Goal: Task Accomplishment & Management: Use online tool/utility

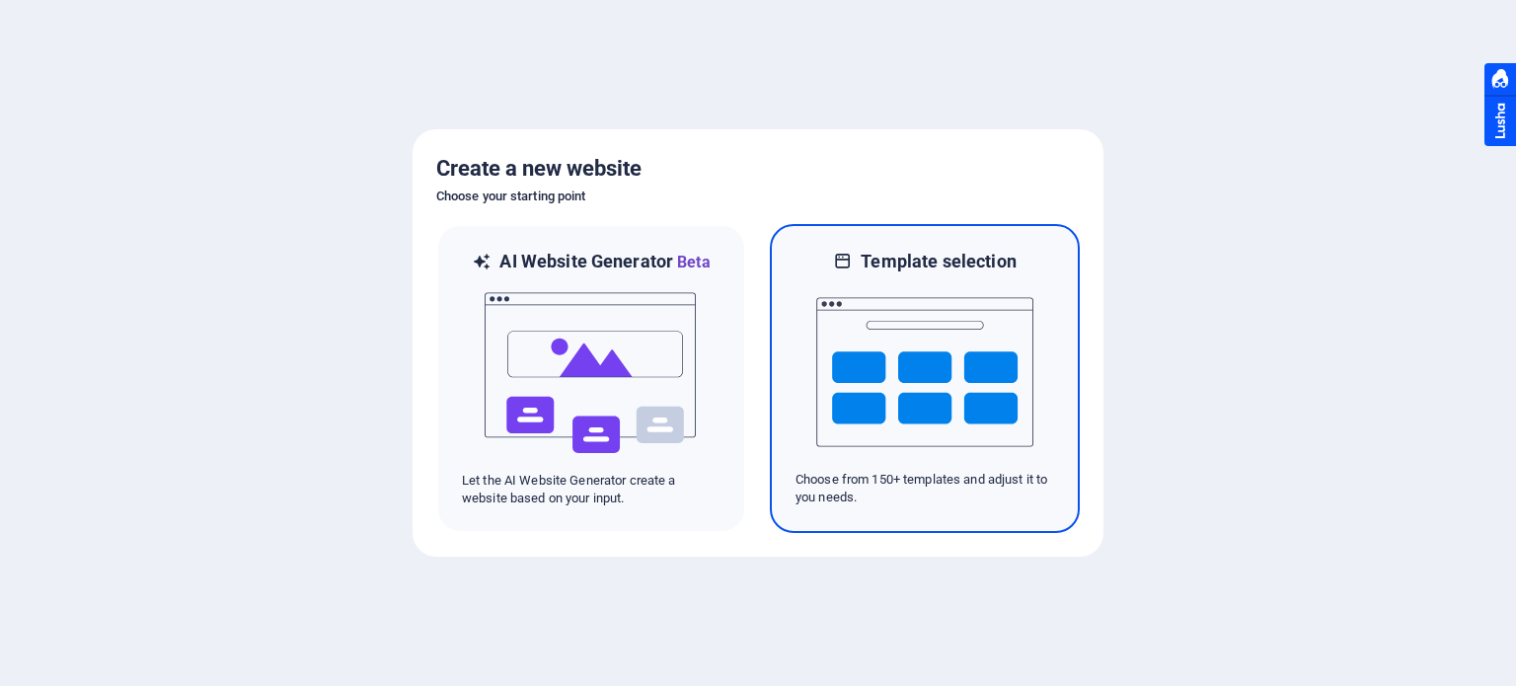
click at [914, 372] on img at bounding box center [924, 371] width 217 height 197
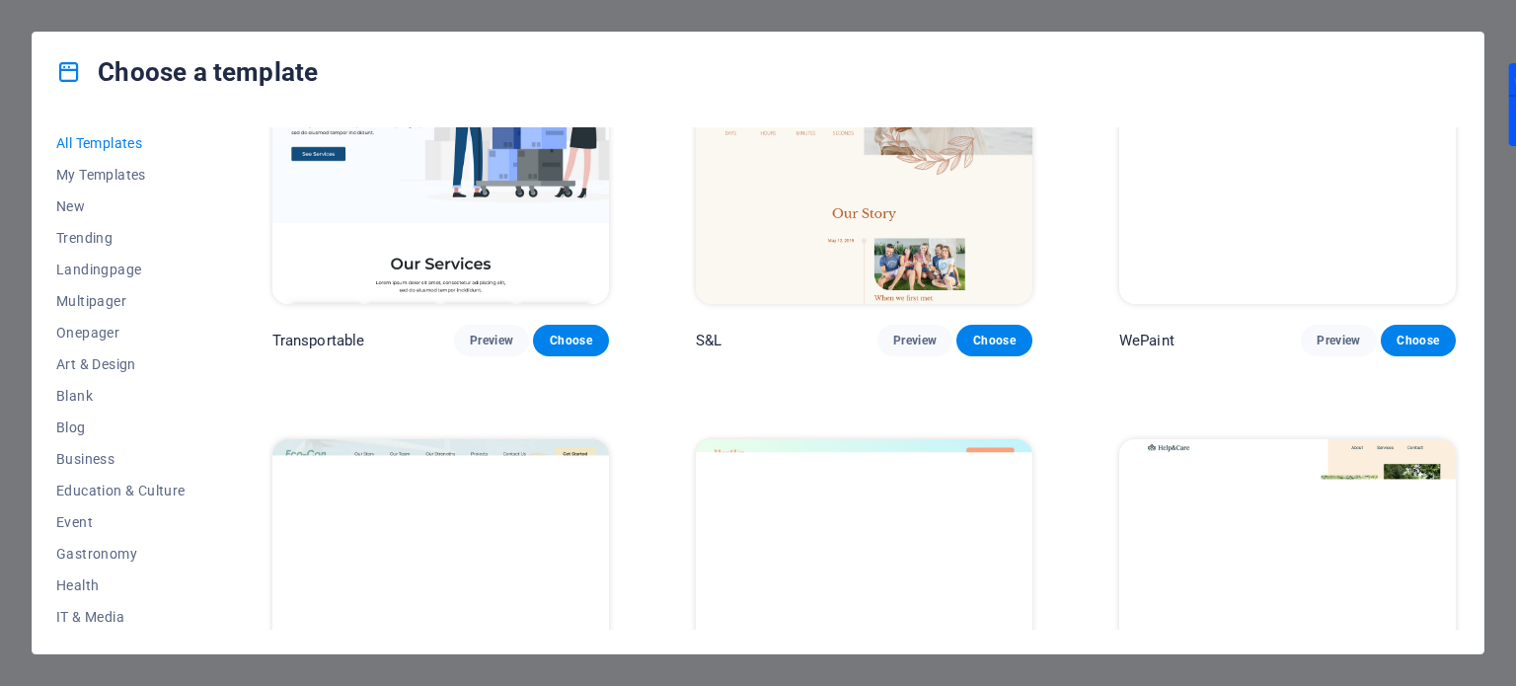
scroll to position [1973, 0]
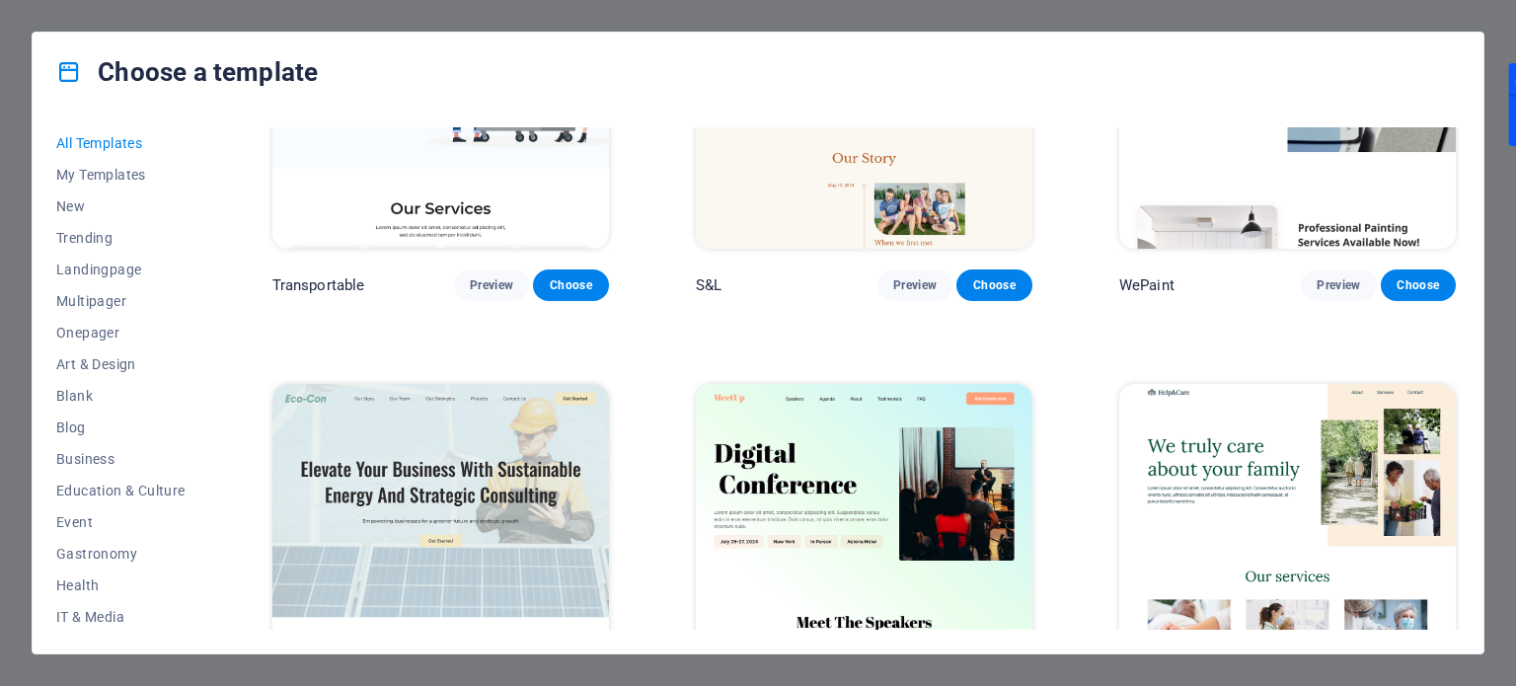
click at [517, 450] on img at bounding box center [440, 539] width 336 height 310
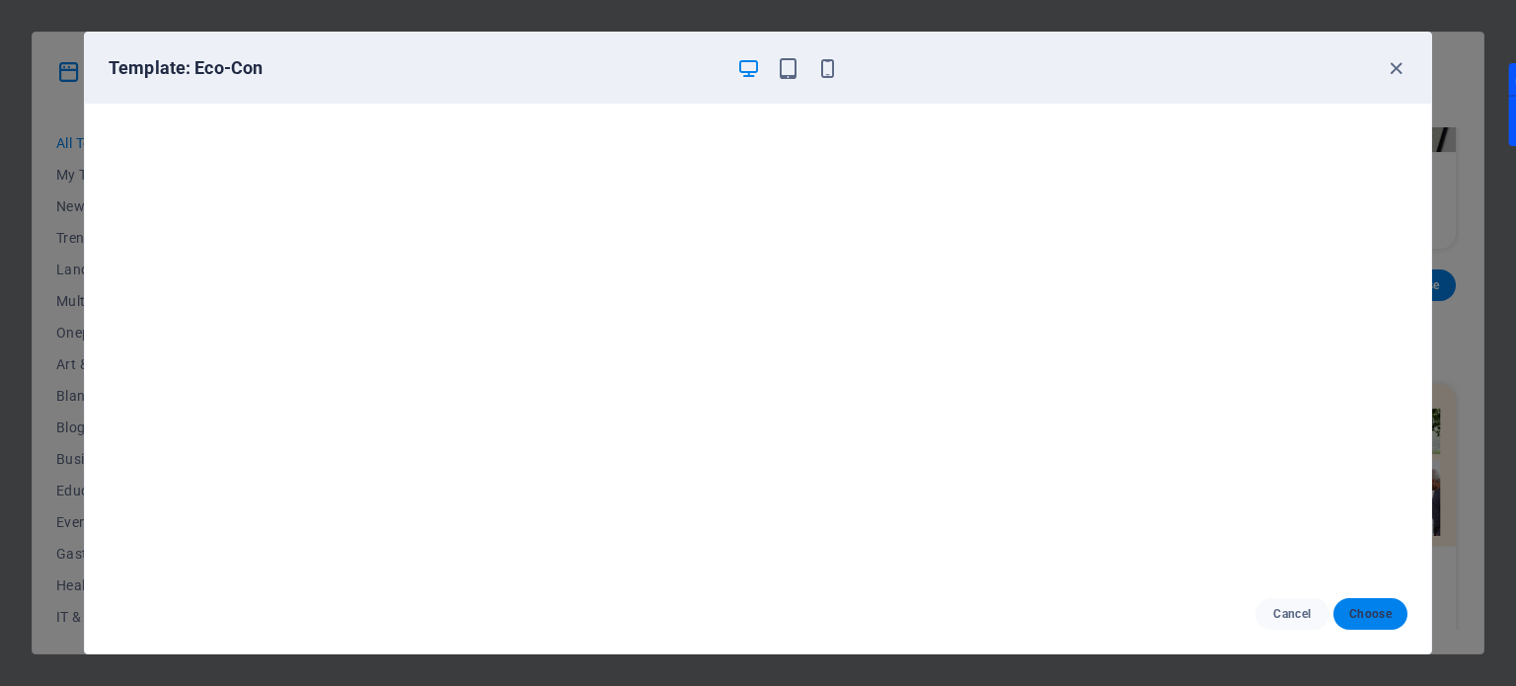
drag, startPoint x: 1371, startPoint y: 608, endPoint x: 1393, endPoint y: 610, distance: 22.8
click at [1371, 609] on span "Choose" at bounding box center [1370, 614] width 42 height 16
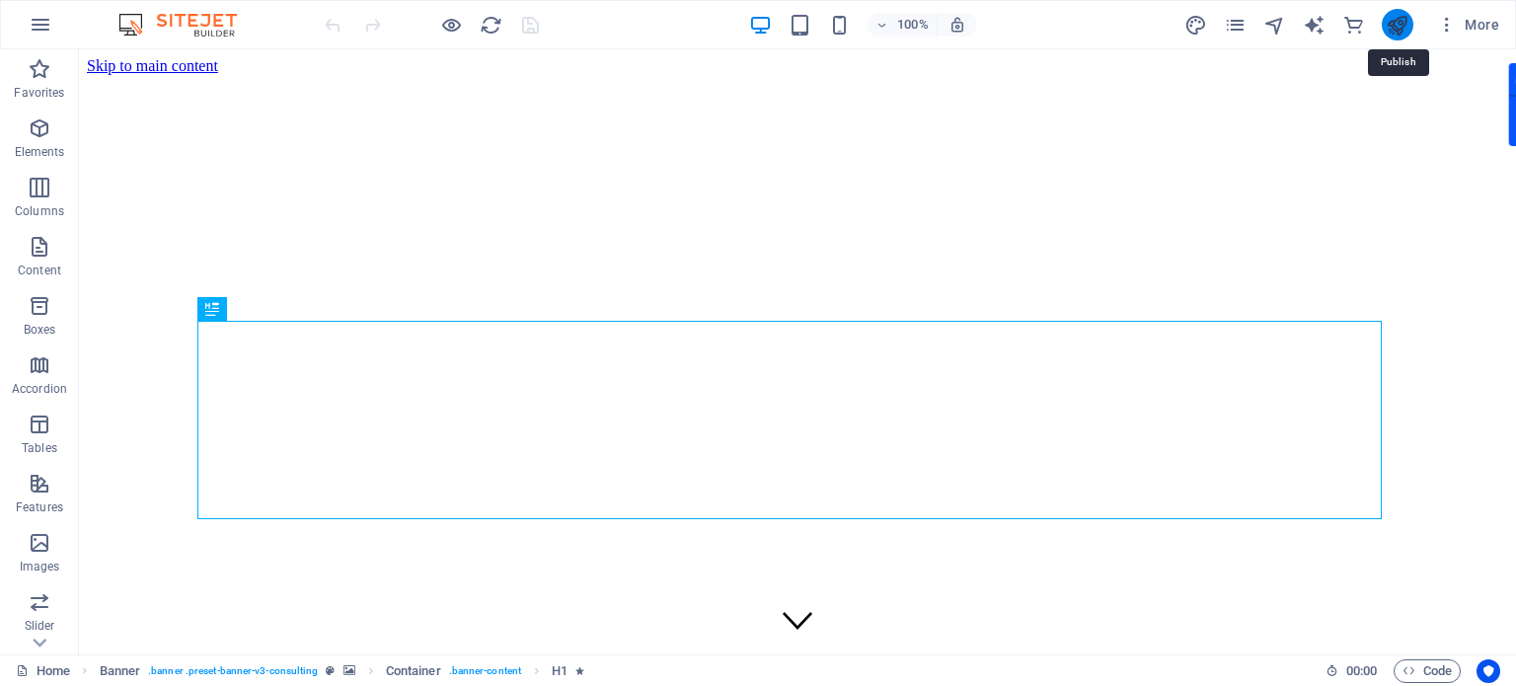
click at [1404, 27] on icon "publish" at bounding box center [1396, 25] width 23 height 23
